Goal: Obtain resource: Obtain resource

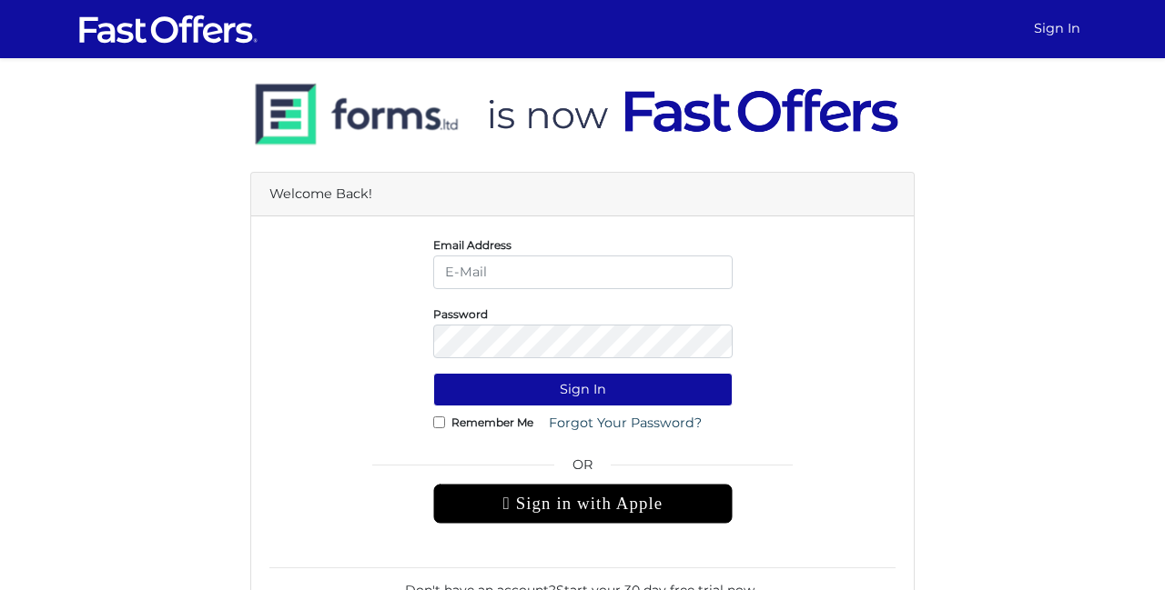
click at [551, 266] on input "email" at bounding box center [582, 273] width 299 height 34
type input "Ingpaulrealtor@gmail.com"
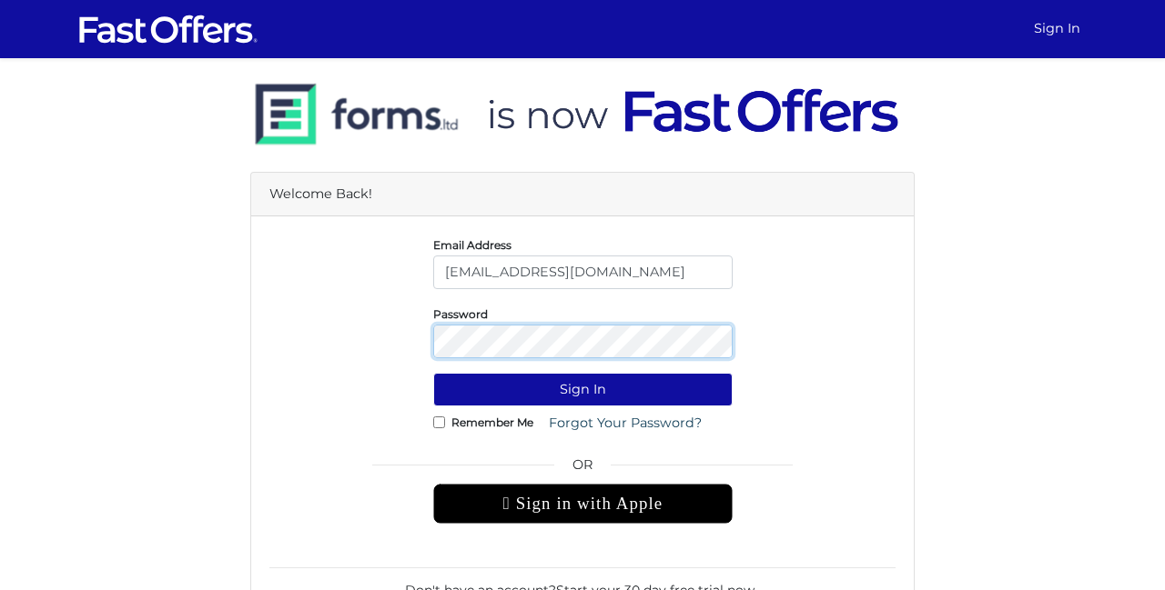
click at [433, 373] on button "Sign In" at bounding box center [582, 390] width 299 height 34
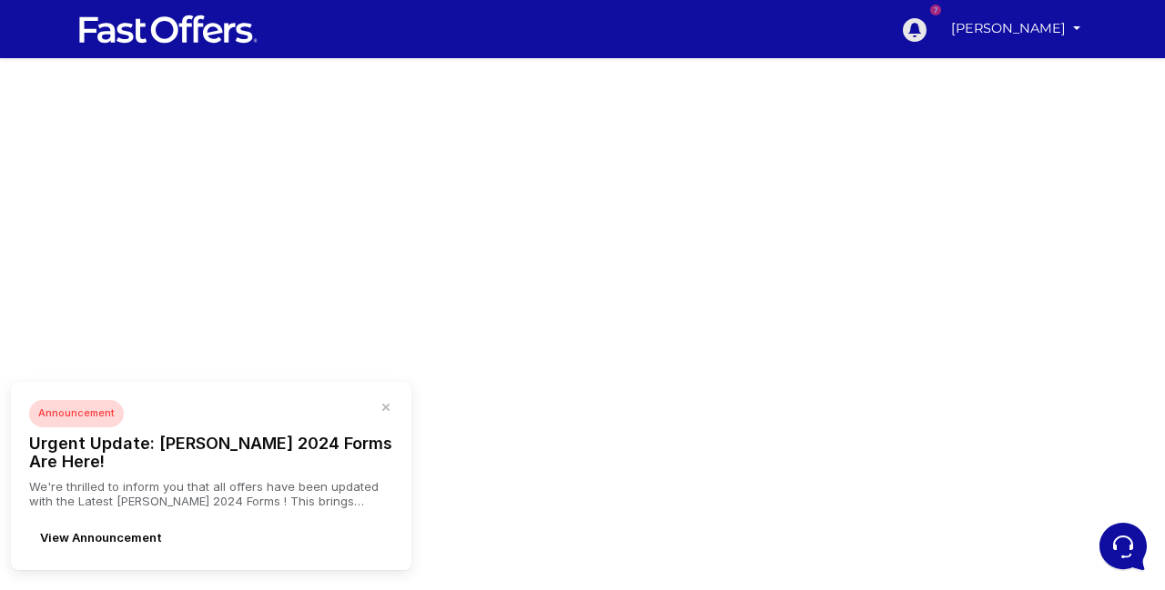
click at [926, 33] on icon at bounding box center [915, 30] width 24 height 24
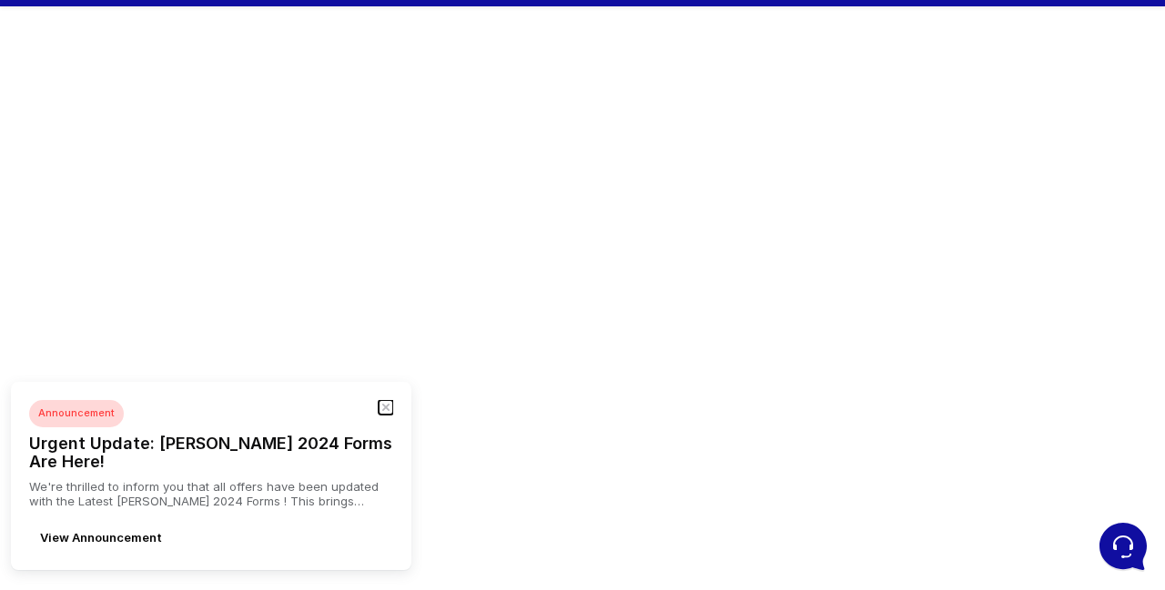
click at [386, 415] on button "button" at bounding box center [386, 407] width 15 height 15
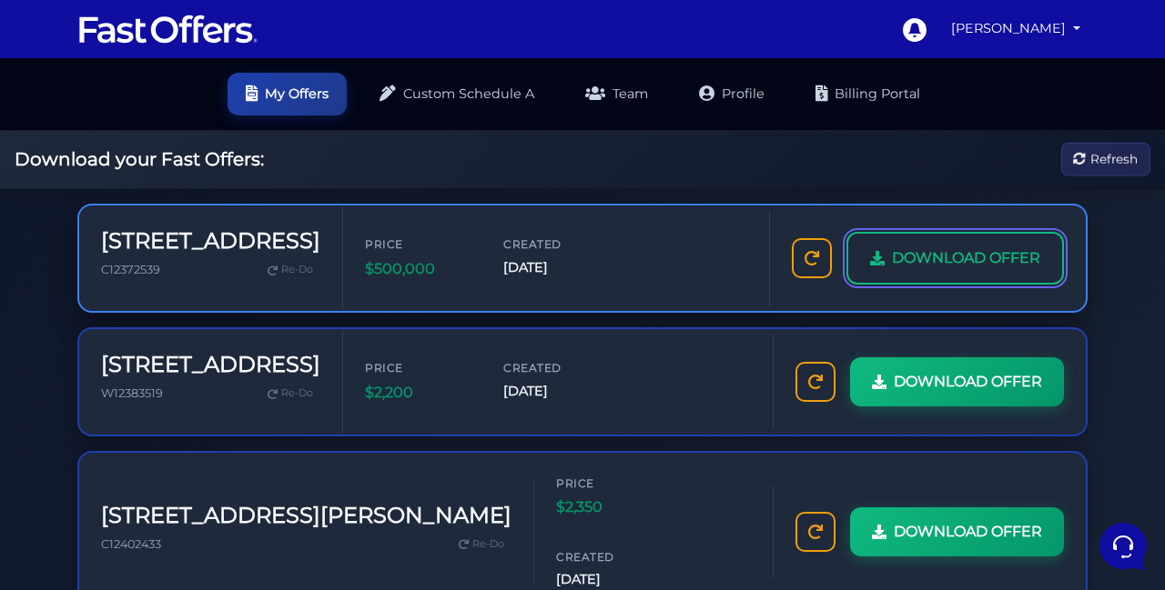
click at [992, 255] on span "DOWNLOAD OFFER" at bounding box center [966, 259] width 148 height 24
click at [913, 249] on span "DOWNLOAD OFFER" at bounding box center [966, 259] width 148 height 24
